Goal: Find specific page/section

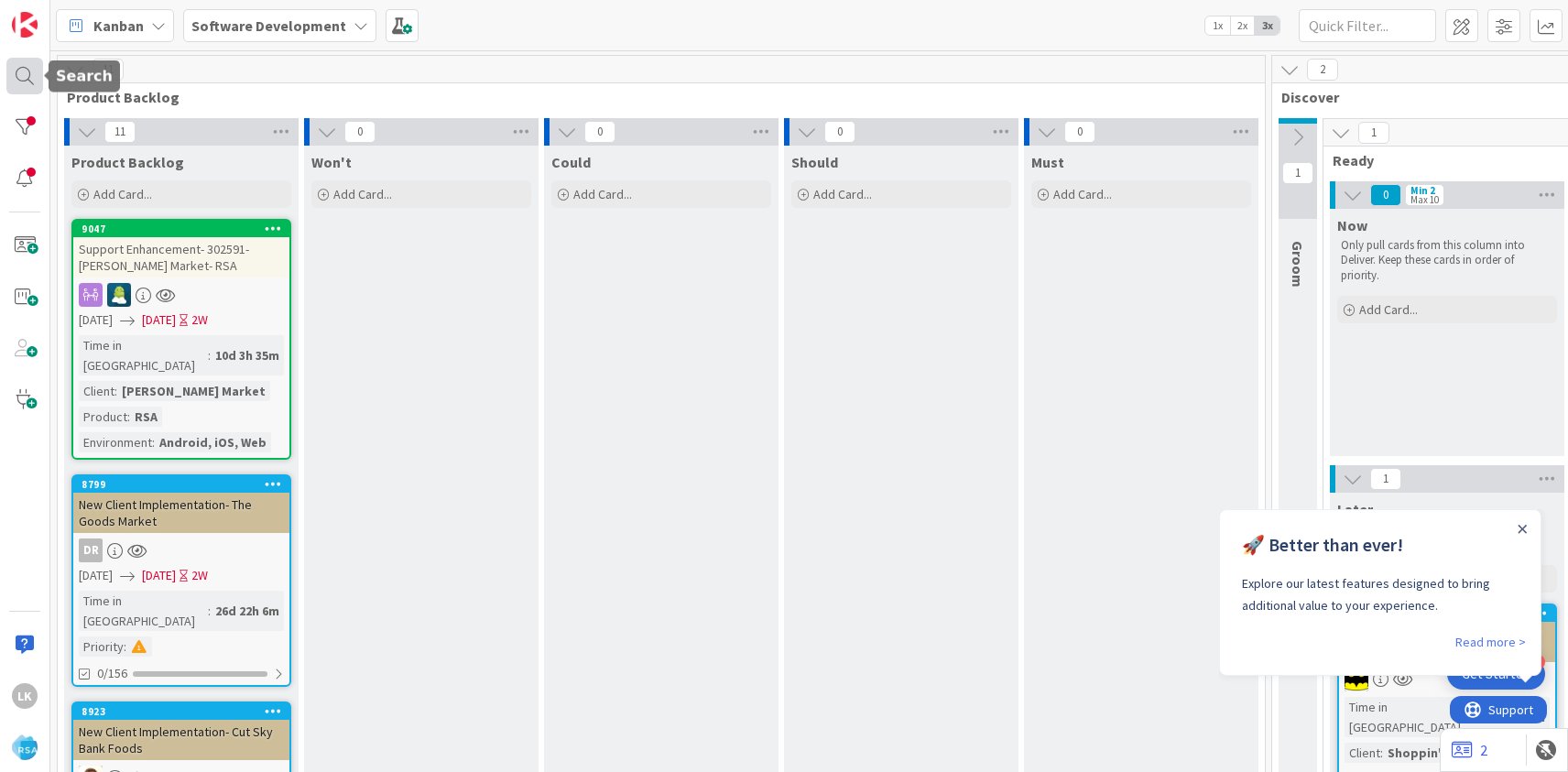
click at [26, 82] on div at bounding box center [25, 76] width 37 height 37
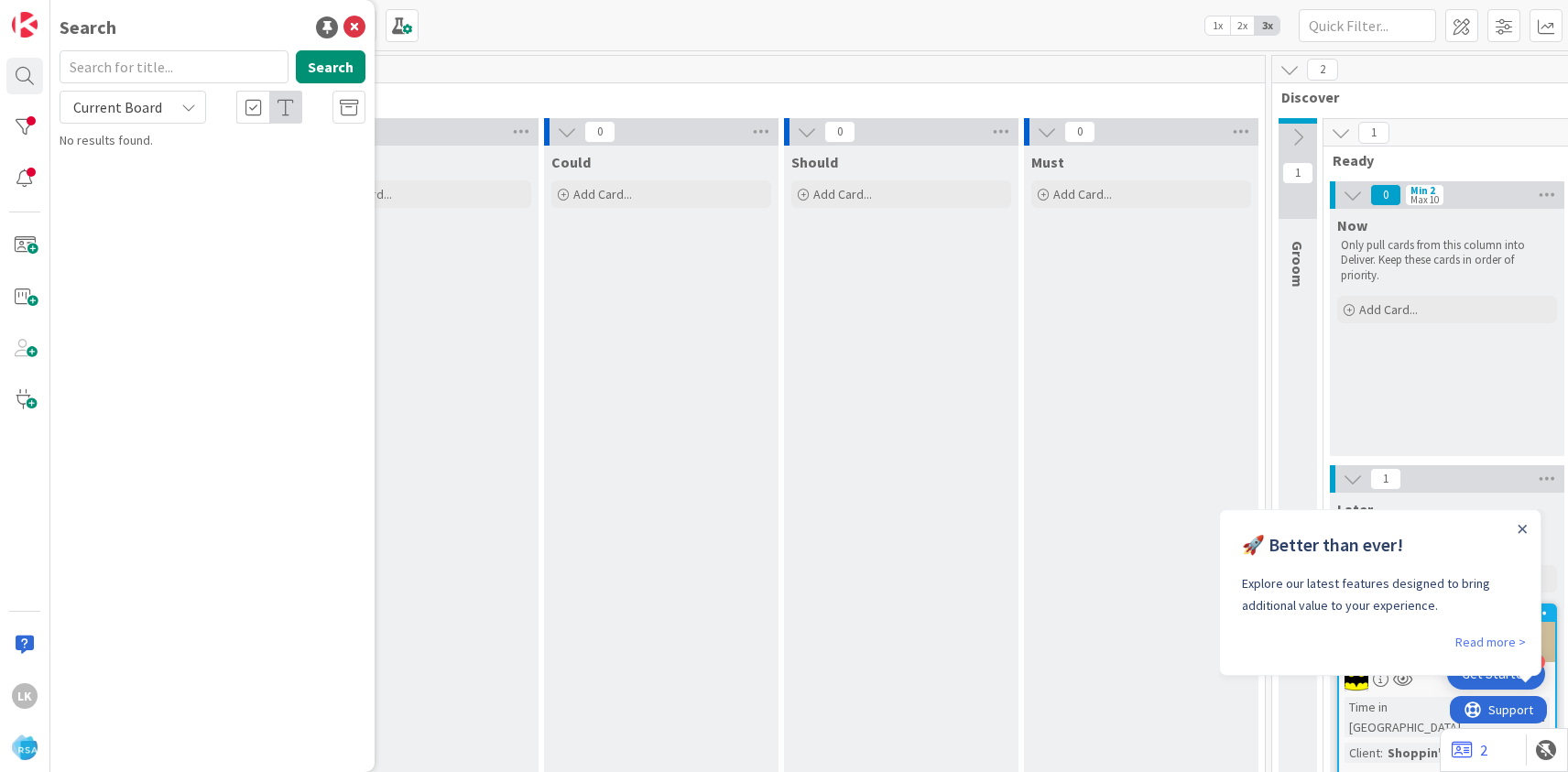
click at [128, 70] on input "text" at bounding box center [173, 67] width 229 height 33
type input "Sweepstakes Bug & Update"
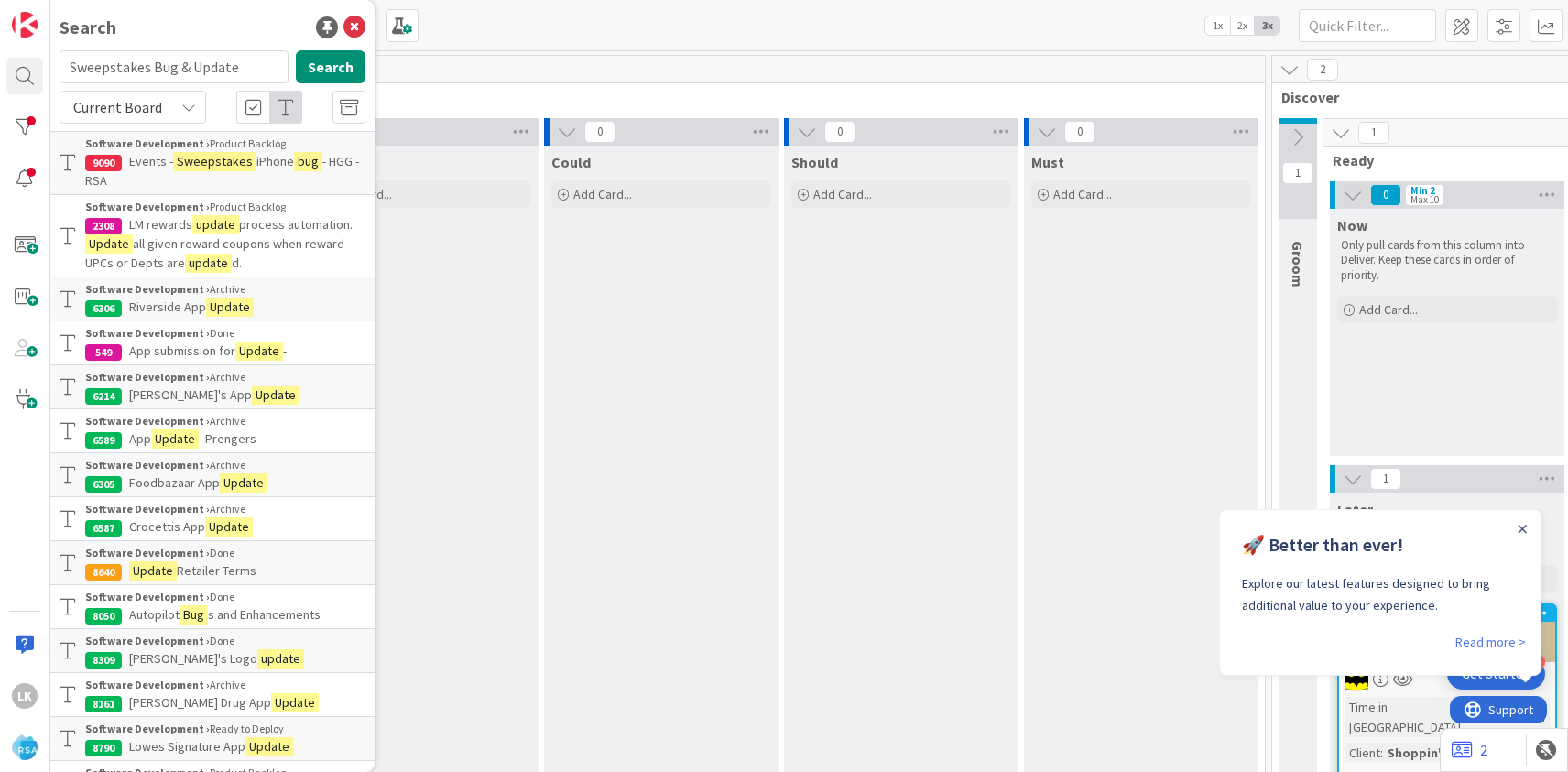
click at [164, 163] on span "Events -" at bounding box center [151, 160] width 44 height 17
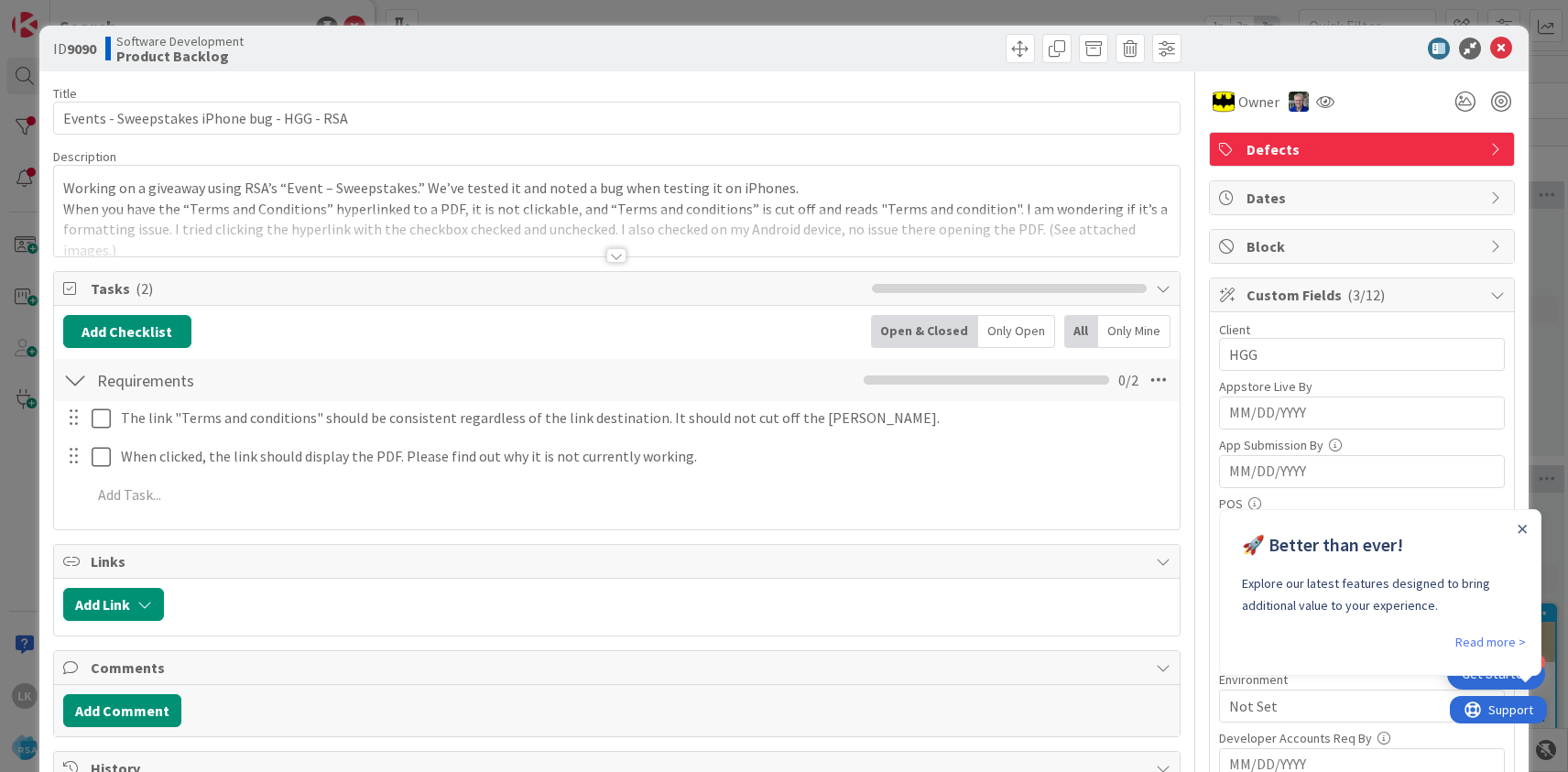
click at [617, 255] on div at bounding box center [616, 255] width 20 height 15
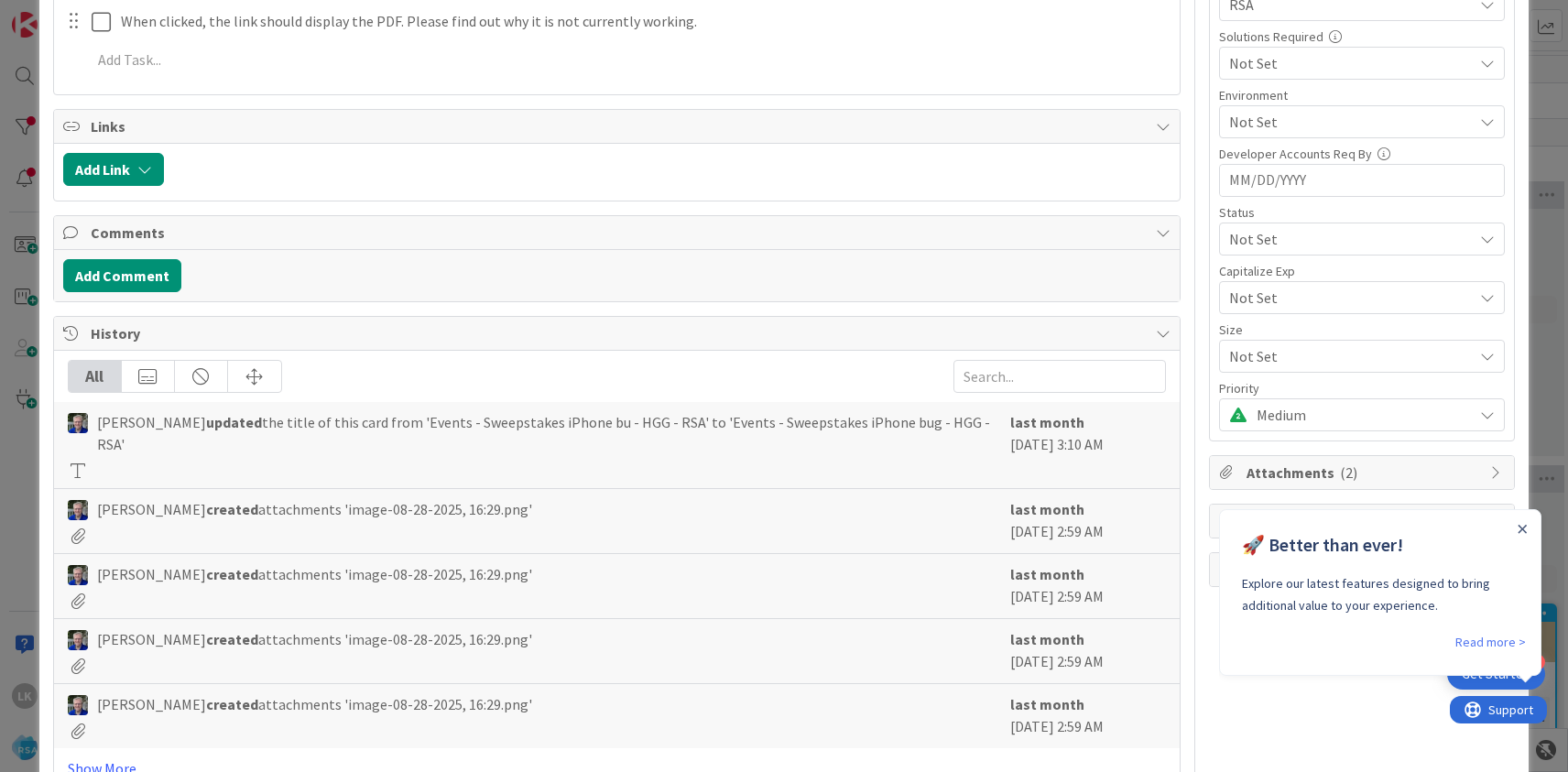
scroll to position [598, 0]
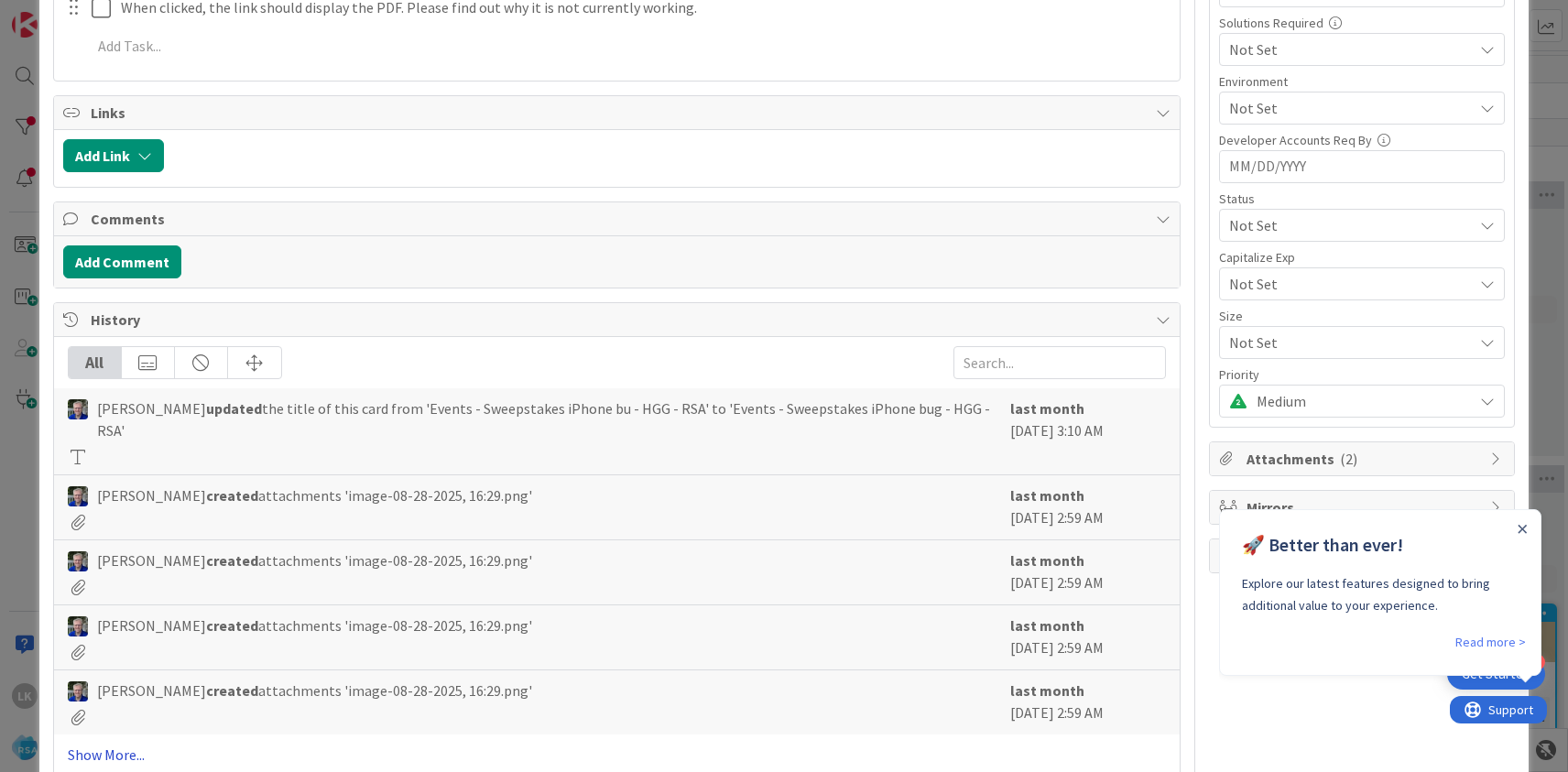
click at [108, 744] on link "Show More..." at bounding box center [617, 754] width 1098 height 22
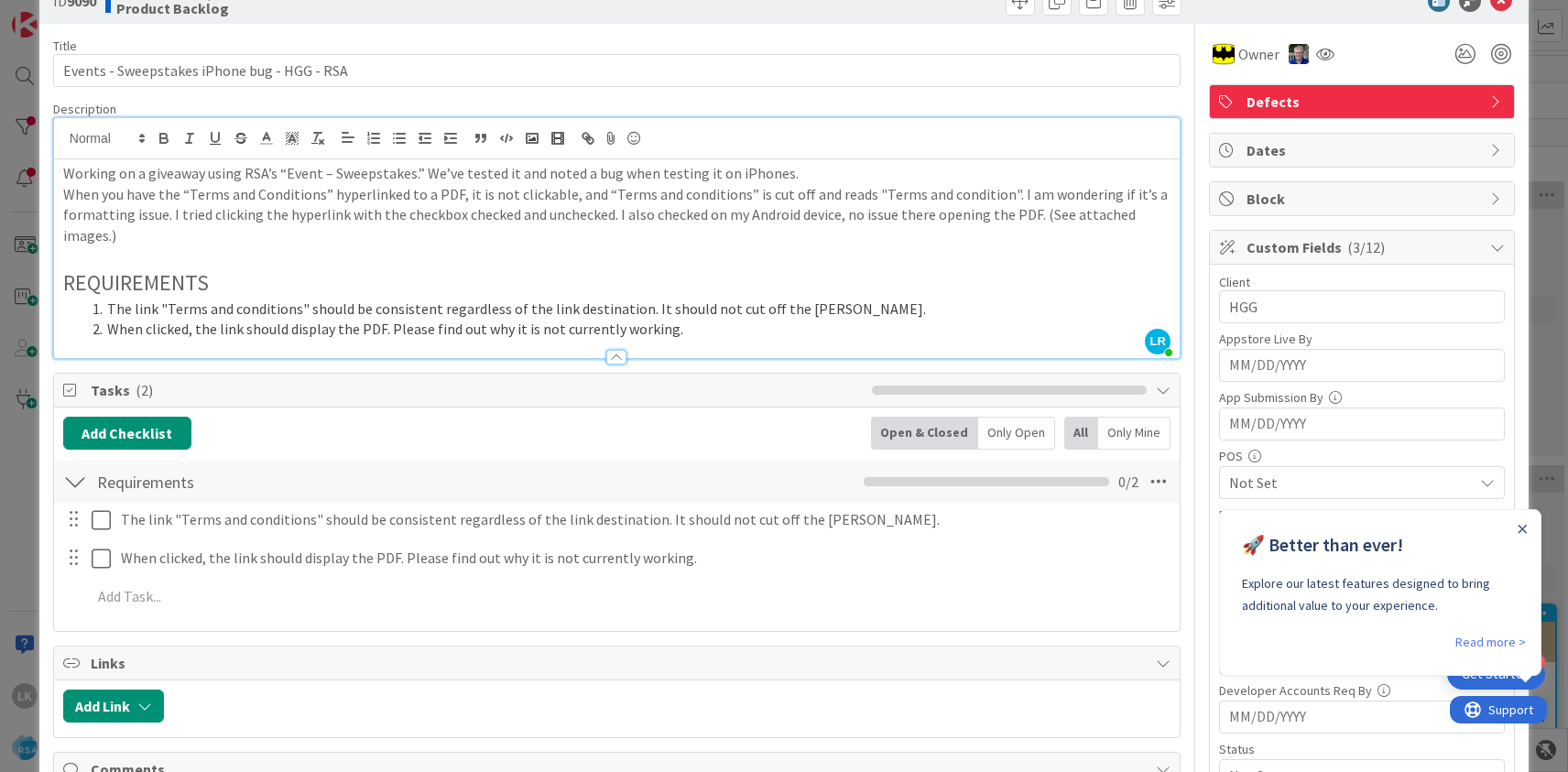
scroll to position [0, 0]
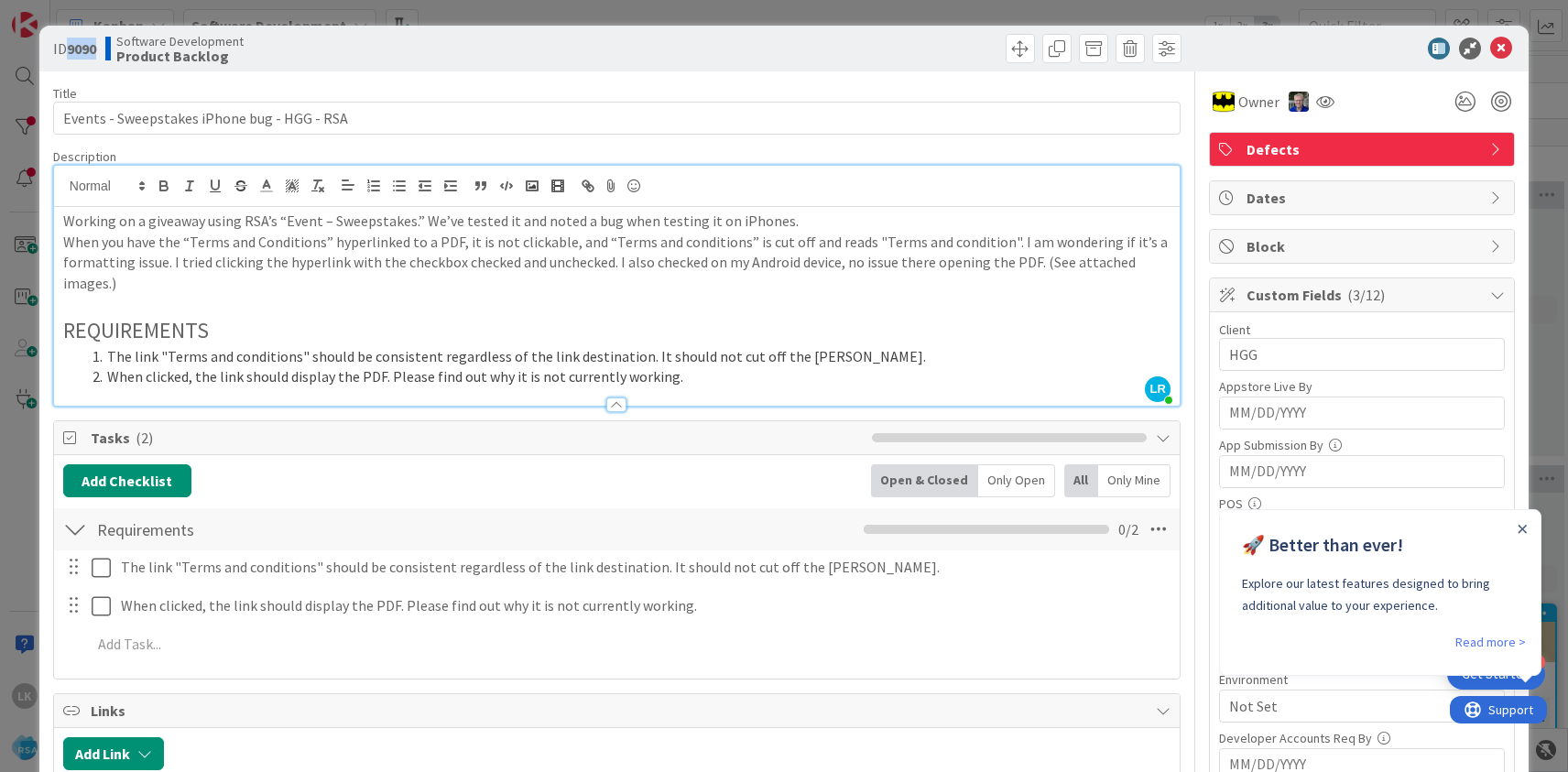
drag, startPoint x: 99, startPoint y: 52, endPoint x: 69, endPoint y: 49, distance: 30.1
click at [69, 49] on b "9090" at bounding box center [82, 48] width 29 height 18
copy b "9090"
click at [1502, 48] on icon at bounding box center [1501, 49] width 22 height 22
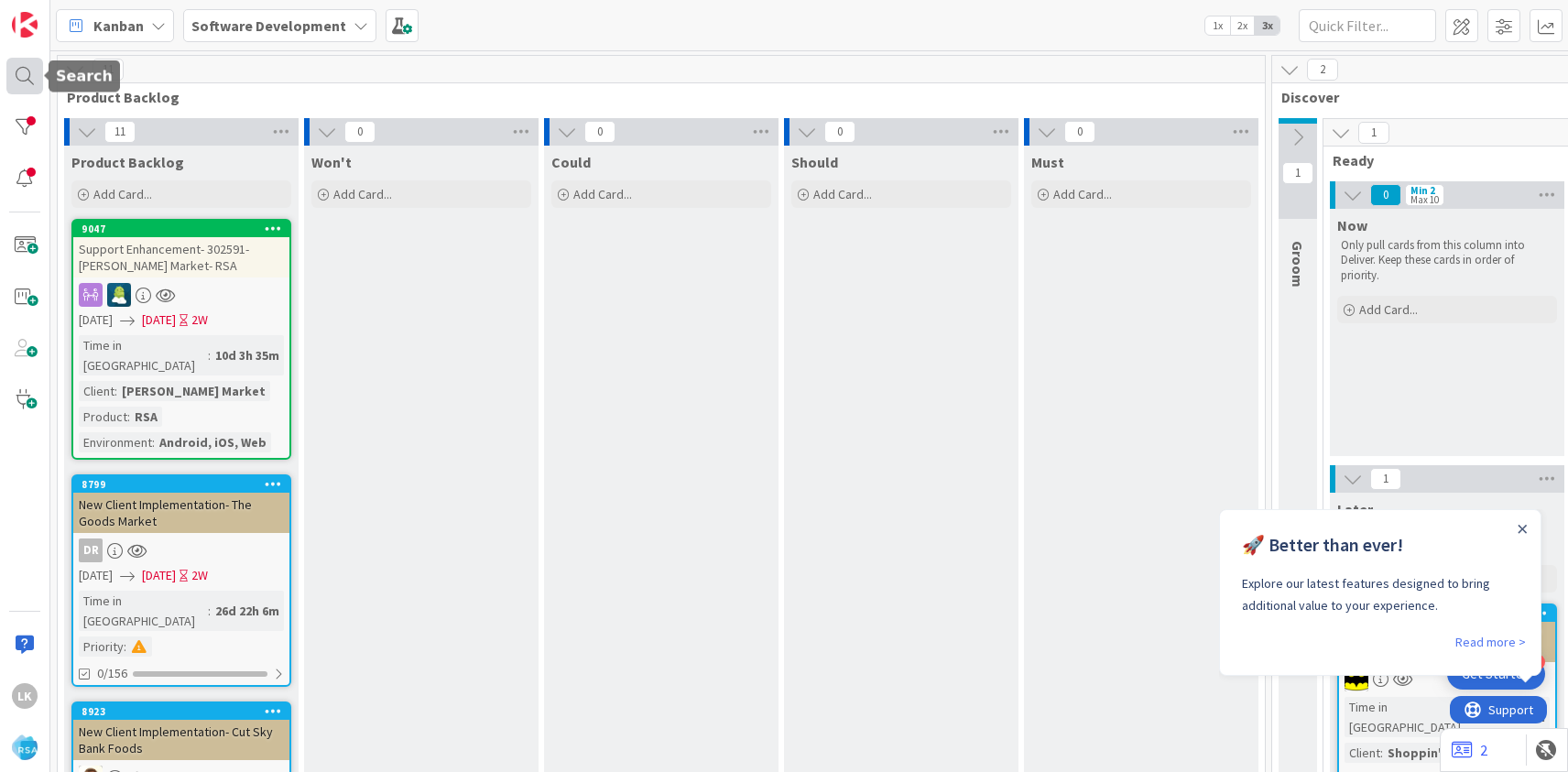
click at [29, 74] on div at bounding box center [25, 76] width 37 height 37
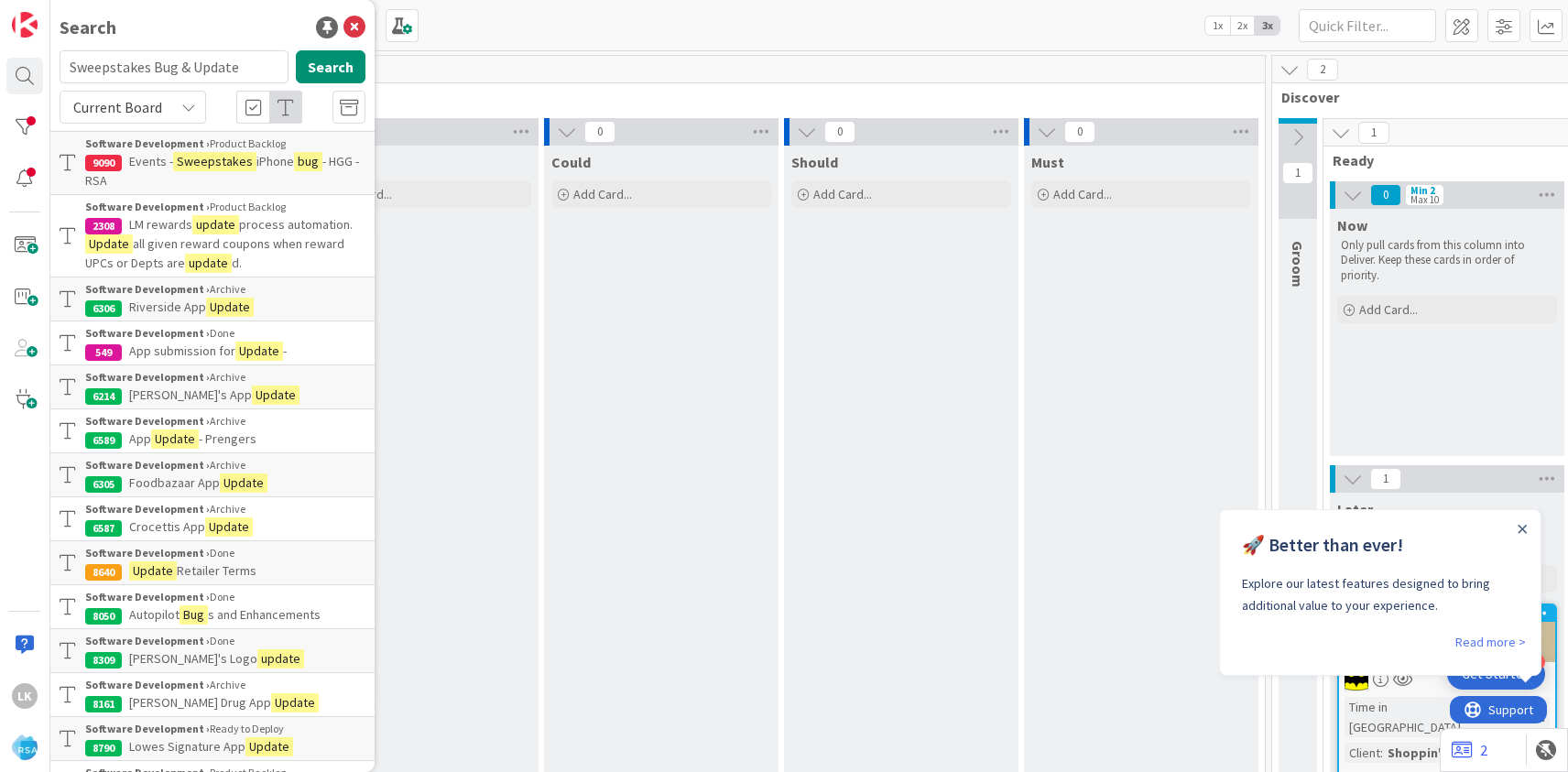
click at [172, 165] on span "Events -" at bounding box center [151, 160] width 44 height 17
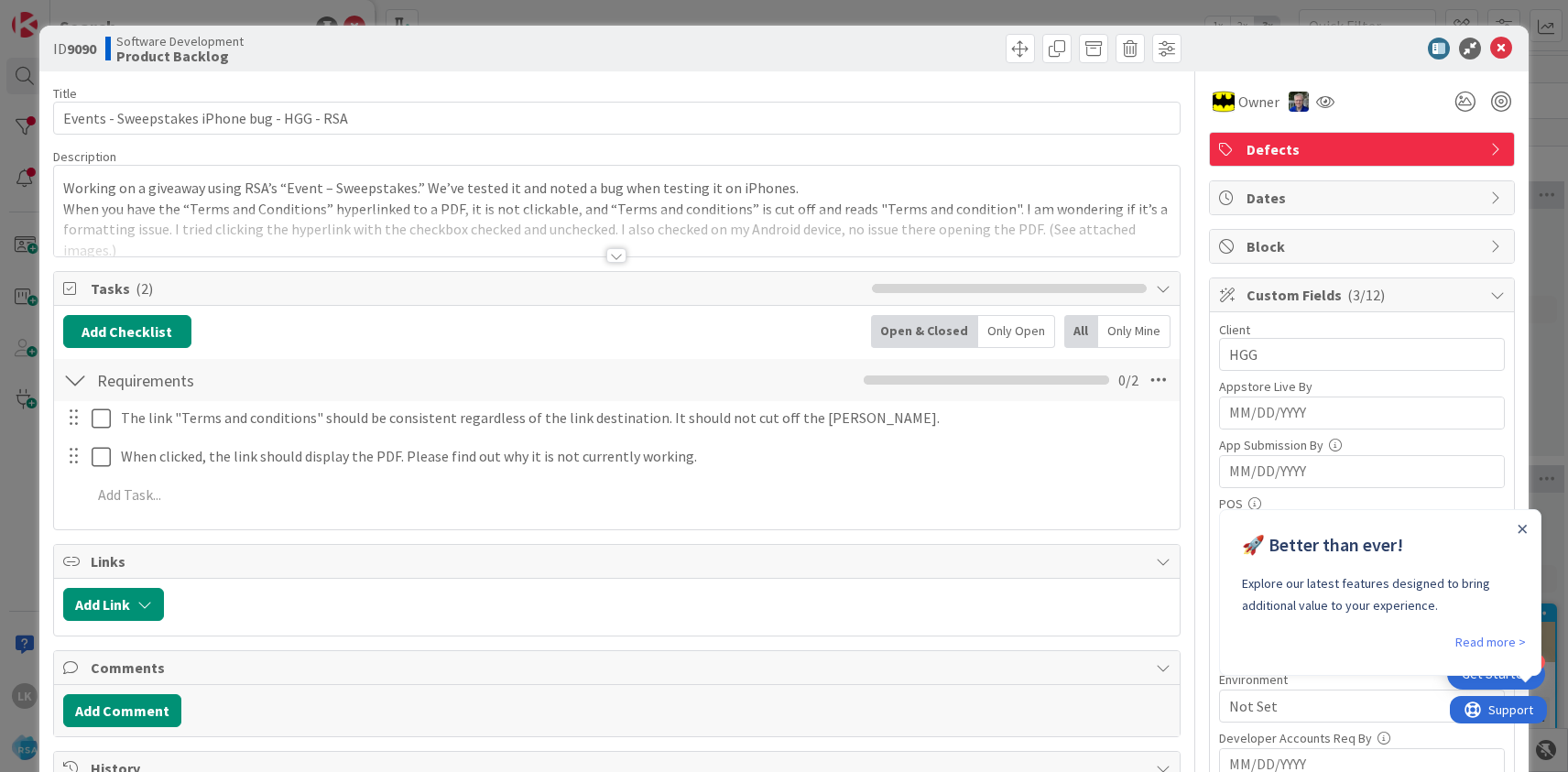
click at [615, 258] on div at bounding box center [616, 255] width 20 height 15
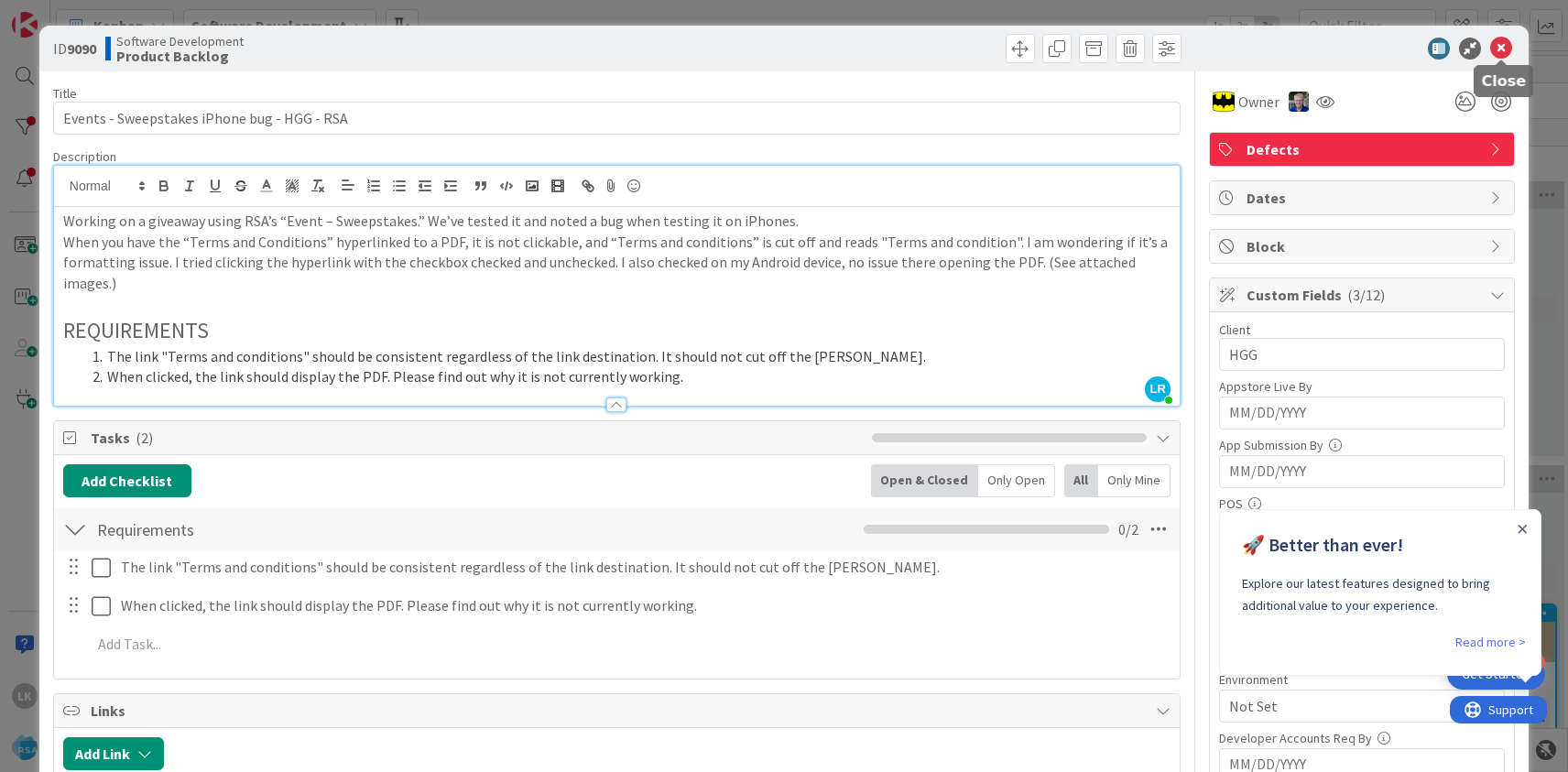
click at [1503, 48] on icon at bounding box center [1501, 49] width 22 height 22
